Goal: Information Seeking & Learning: Find specific page/section

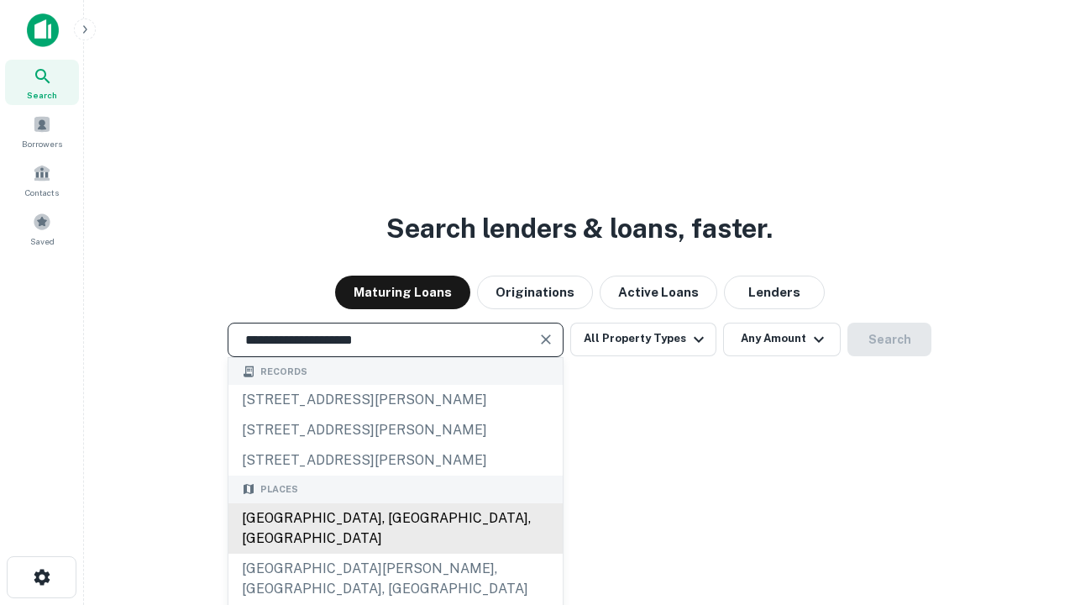
click at [395, 554] on div "[GEOGRAPHIC_DATA], [GEOGRAPHIC_DATA], [GEOGRAPHIC_DATA]" at bounding box center [395, 528] width 334 height 50
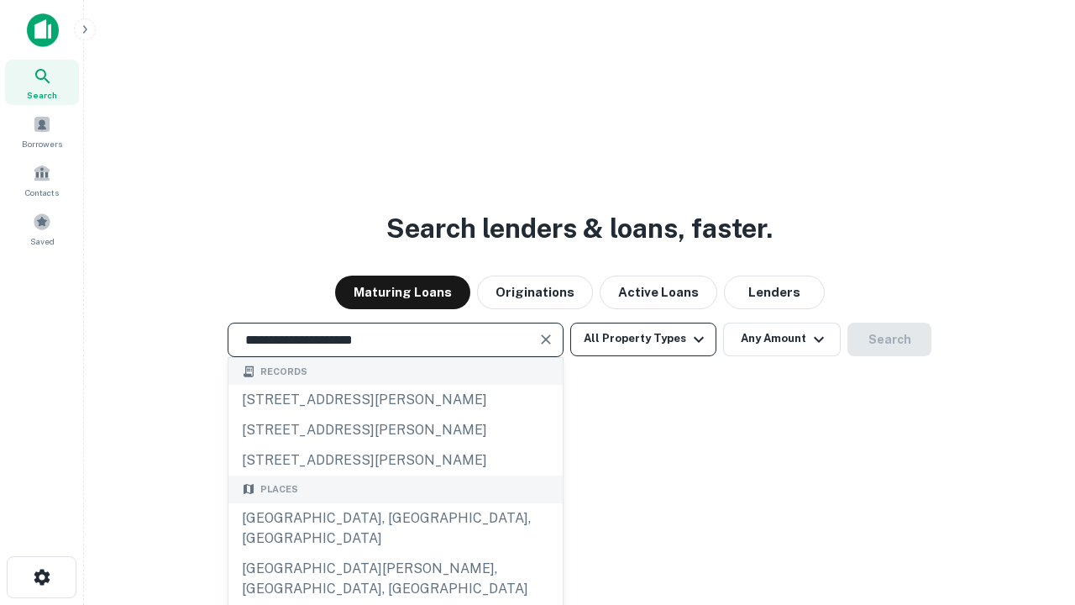
type input "**********"
click at [643, 339] on button "All Property Types" at bounding box center [643, 340] width 146 height 34
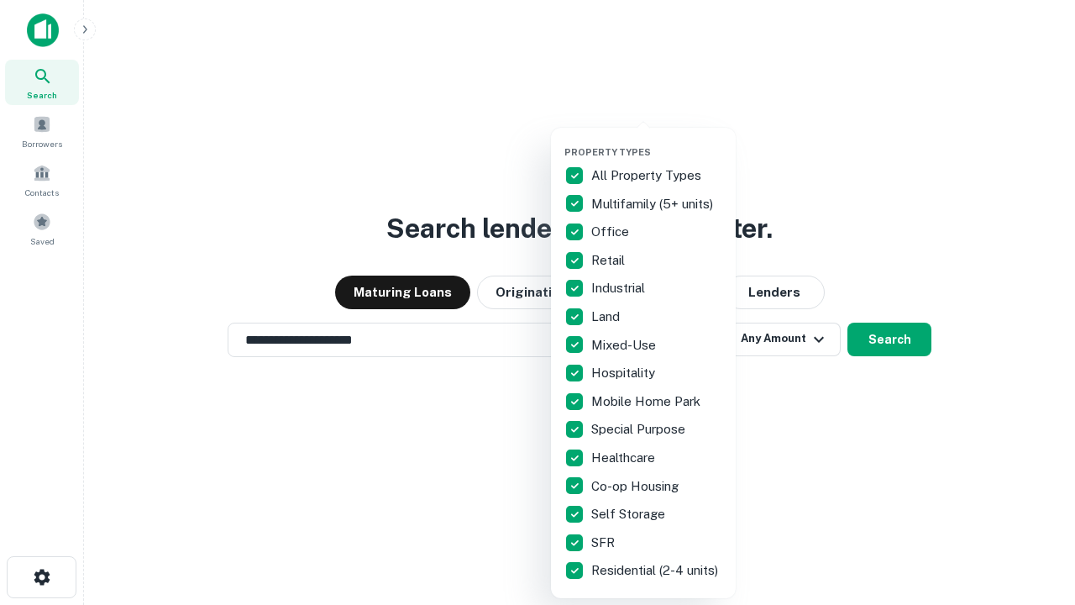
click at [657, 141] on button "button" at bounding box center [656, 141] width 185 height 1
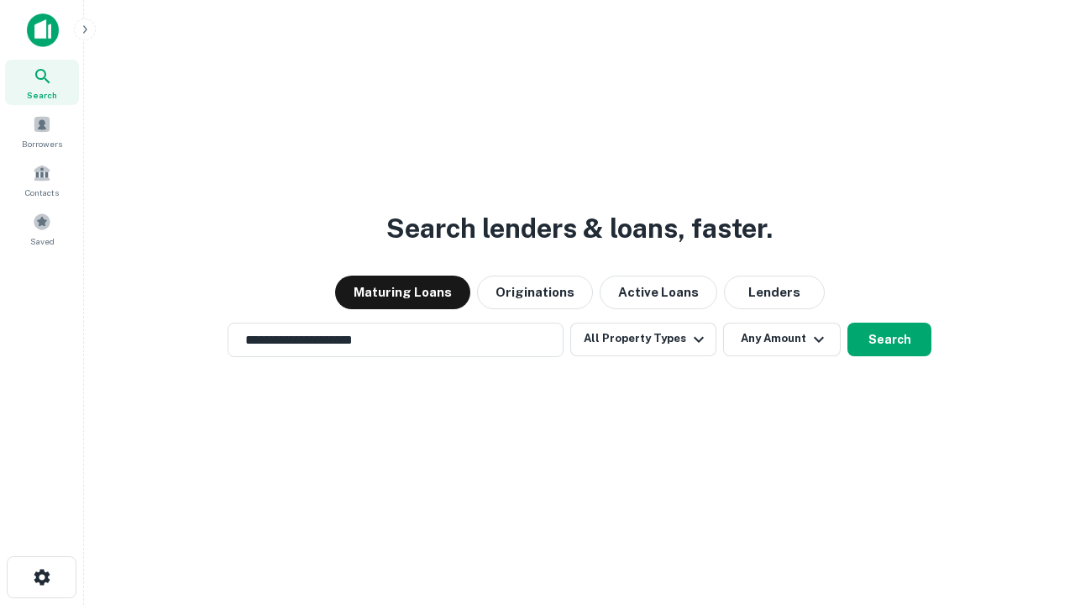
scroll to position [26, 0]
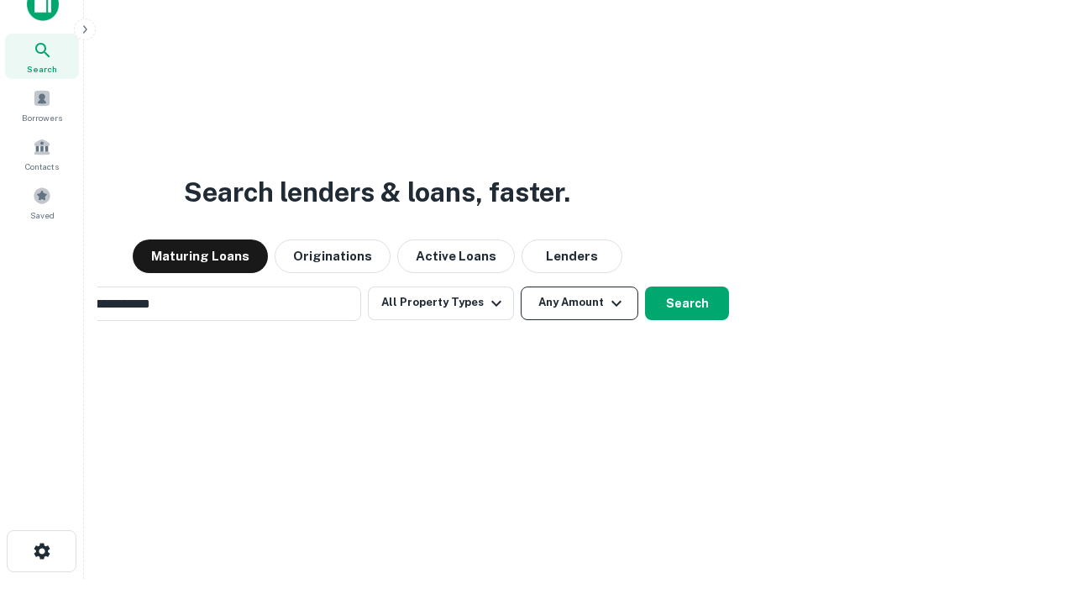
click at [521, 286] on button "Any Amount" at bounding box center [580, 303] width 118 height 34
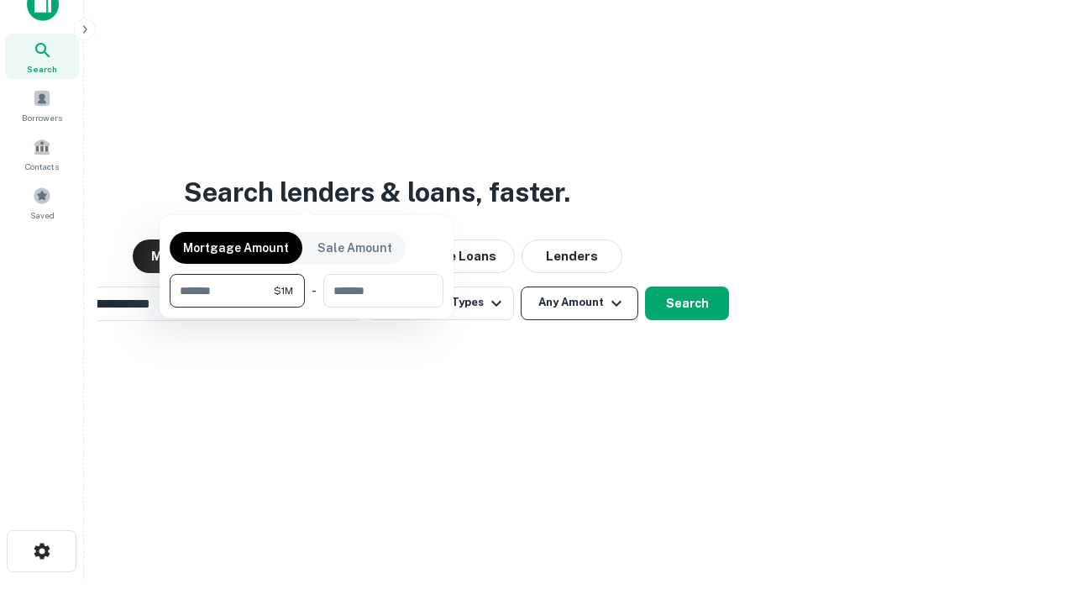
scroll to position [27, 0]
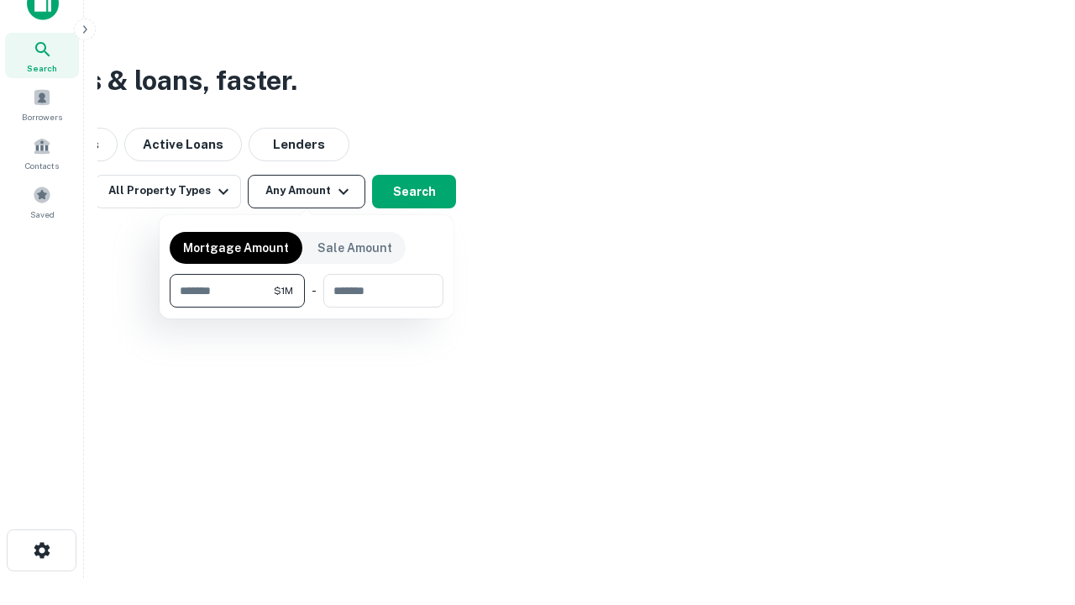
type input "*******"
click at [307, 307] on button "button" at bounding box center [307, 307] width 274 height 1
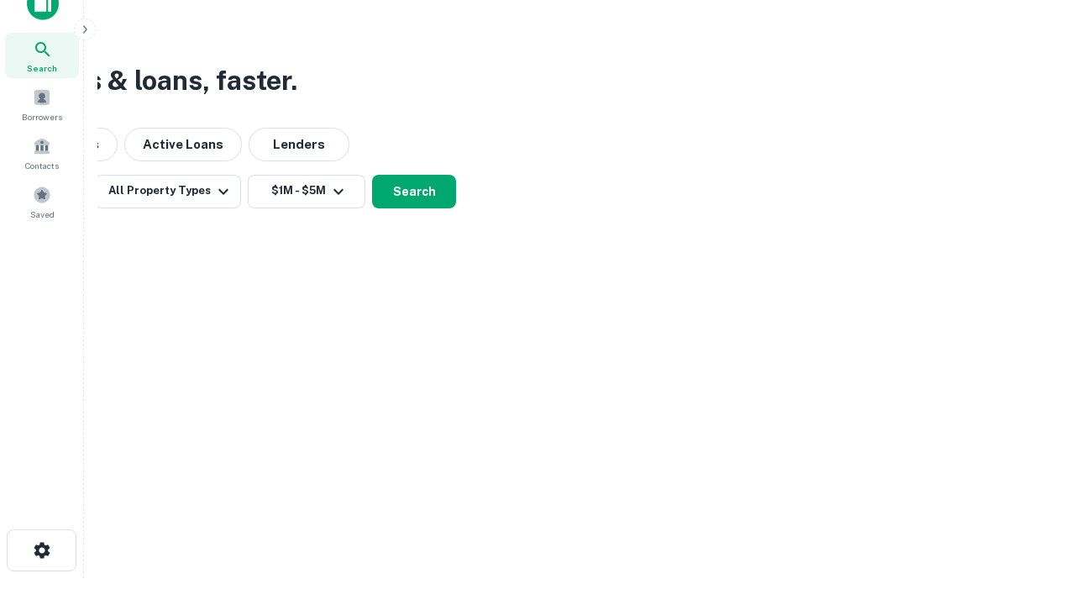
scroll to position [10, 310]
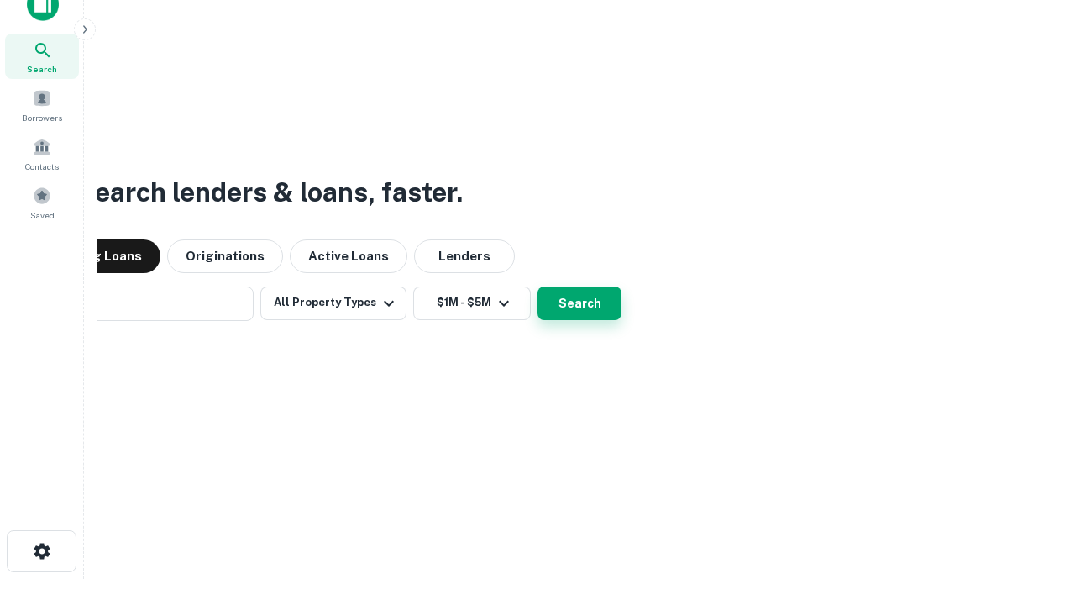
click at [538, 286] on button "Search" at bounding box center [580, 303] width 84 height 34
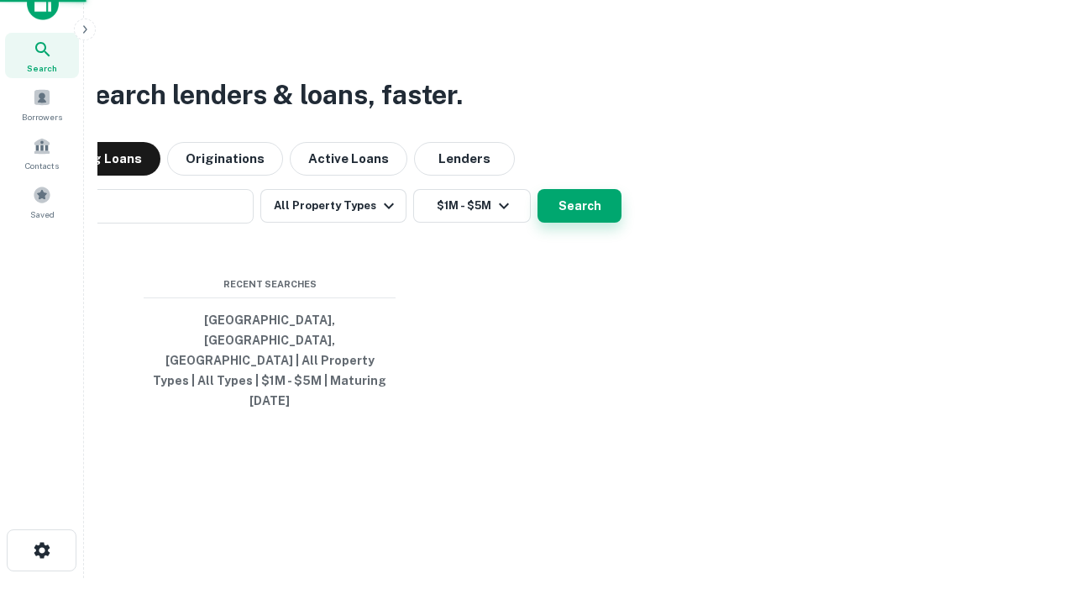
scroll to position [45, 475]
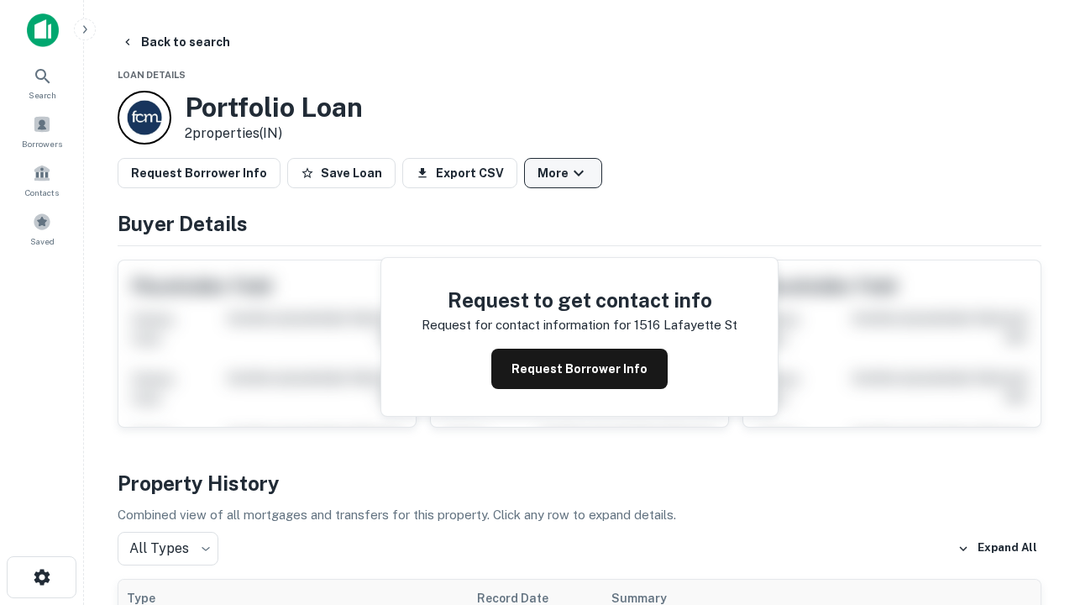
click at [563, 173] on button "More" at bounding box center [563, 173] width 78 height 30
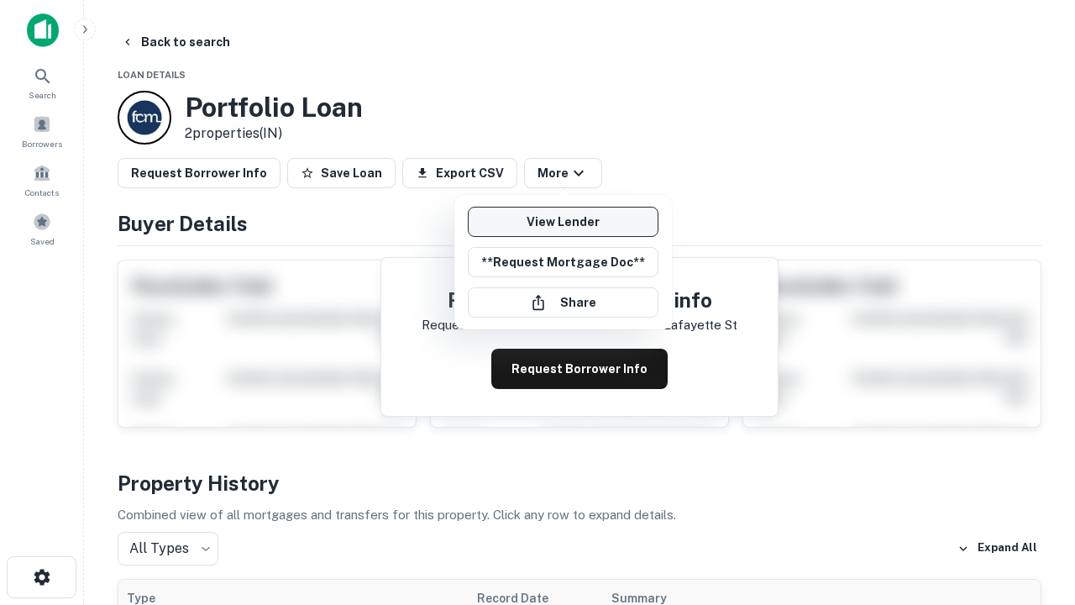
click at [563, 222] on link "View Lender" at bounding box center [563, 222] width 191 height 30
